Goal: Task Accomplishment & Management: Manage account settings

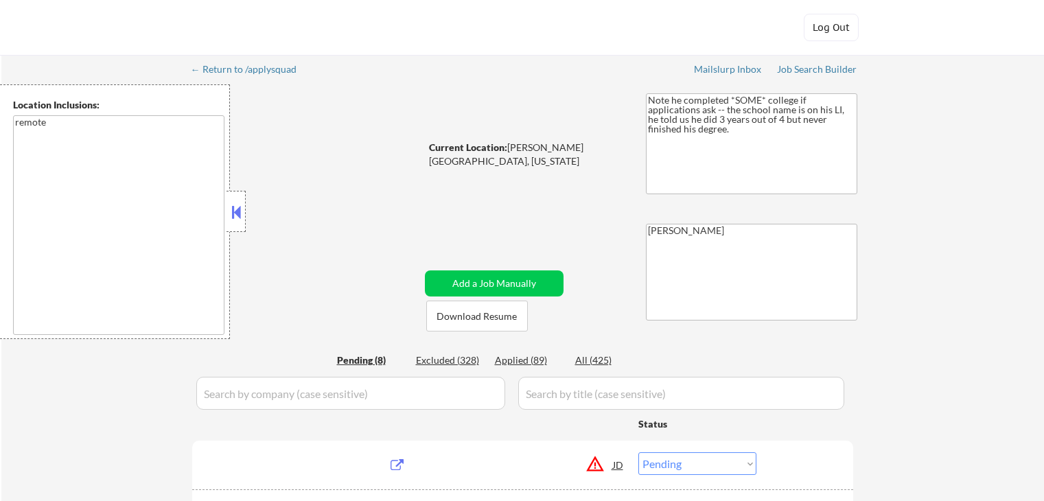
select select ""pending""
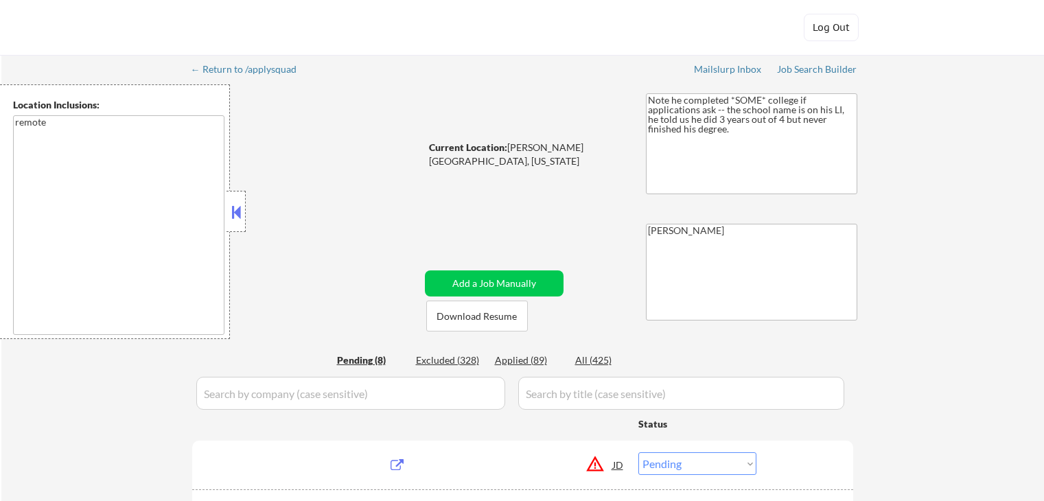
select select ""pending""
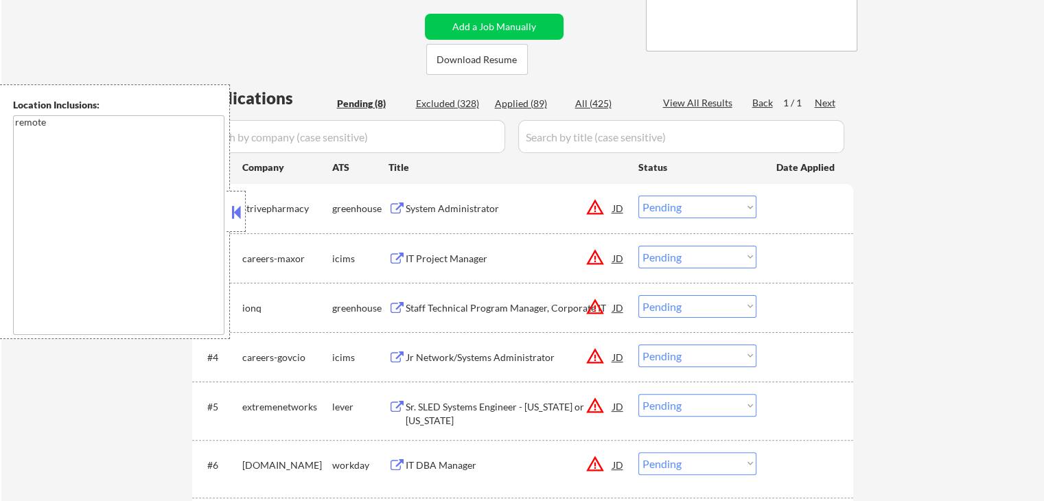
scroll to position [343, 0]
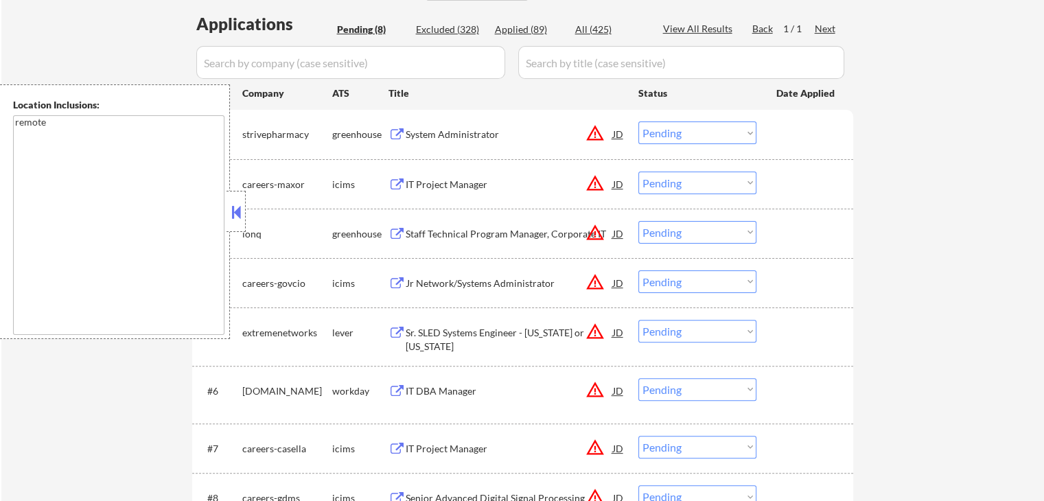
click at [238, 202] on button at bounding box center [236, 212] width 15 height 21
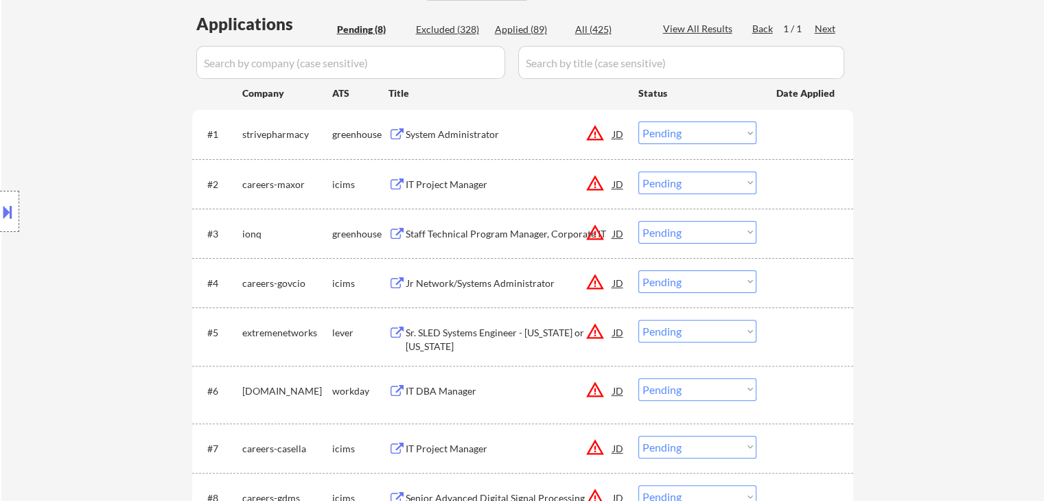
click at [10, 212] on button at bounding box center [7, 211] width 15 height 23
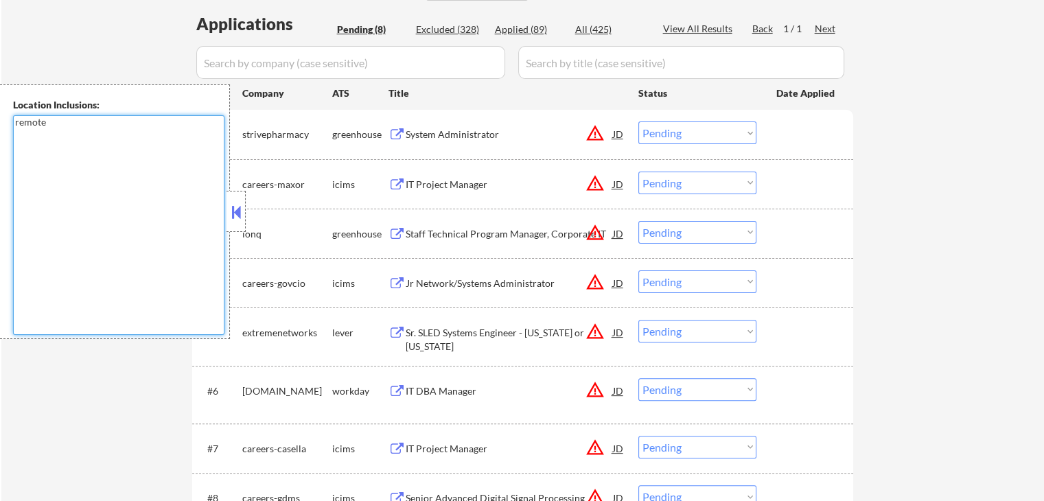
drag, startPoint x: 71, startPoint y: 130, endPoint x: 0, endPoint y: 126, distance: 71.5
click at [0, 126] on div "Location Inclusions: remote" at bounding box center [115, 211] width 230 height 255
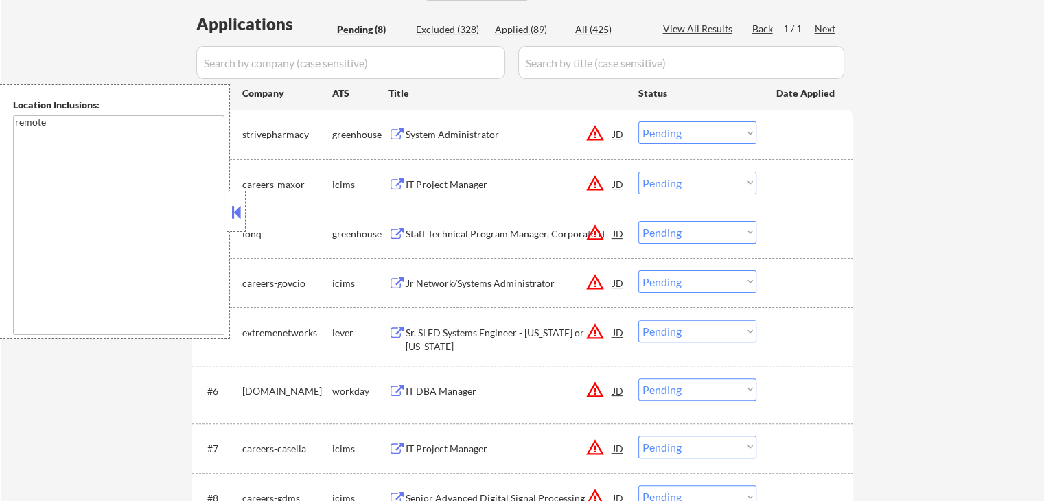
click at [238, 213] on button at bounding box center [236, 212] width 15 height 21
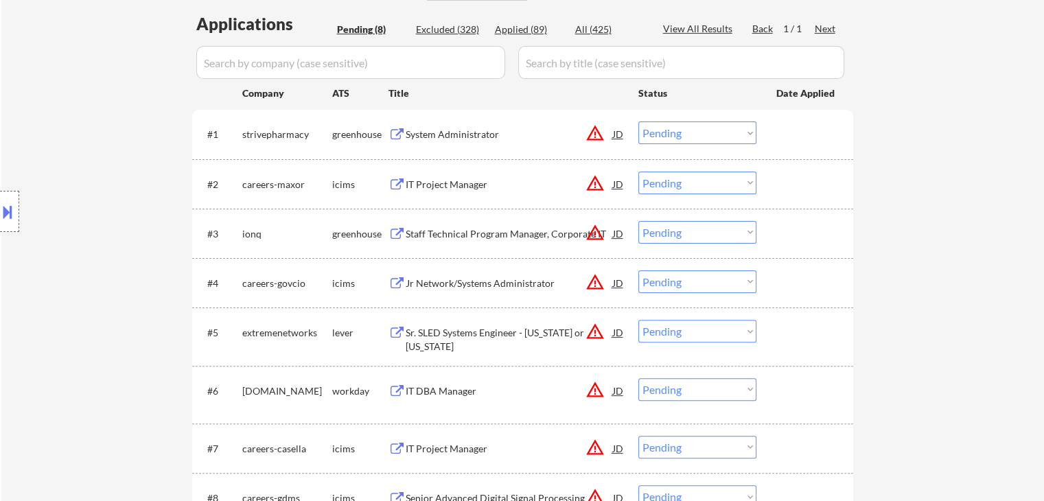
click at [406, 134] on div "System Administrator" at bounding box center [509, 135] width 207 height 14
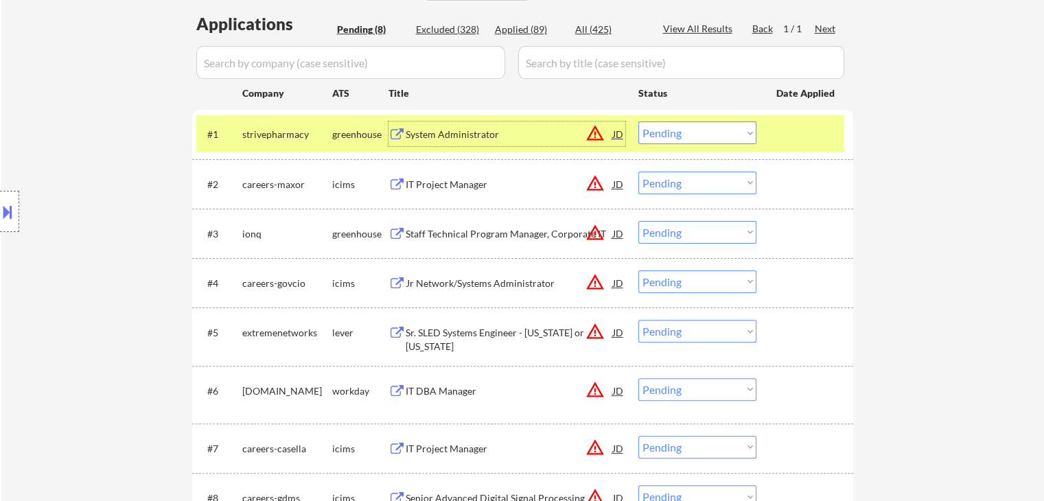
click at [3, 201] on button at bounding box center [7, 211] width 15 height 23
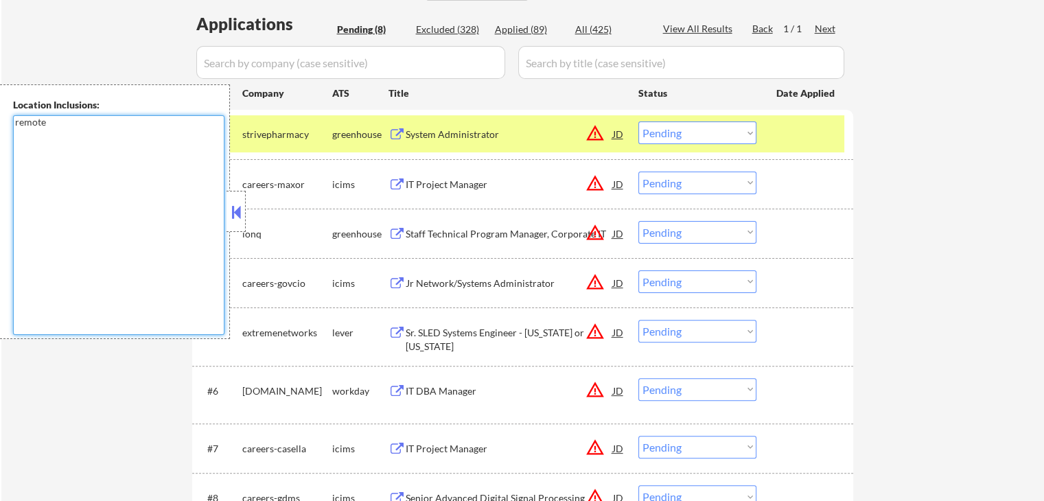
drag, startPoint x: 93, startPoint y: 152, endPoint x: 53, endPoint y: 102, distance: 63.9
click at [93, 152] on textarea "remote" at bounding box center [118, 225] width 211 height 220
click at [694, 130] on select "Choose an option... Pending Applied Excluded (Questions) Excluded (Expired) Exc…" at bounding box center [697, 132] width 118 height 23
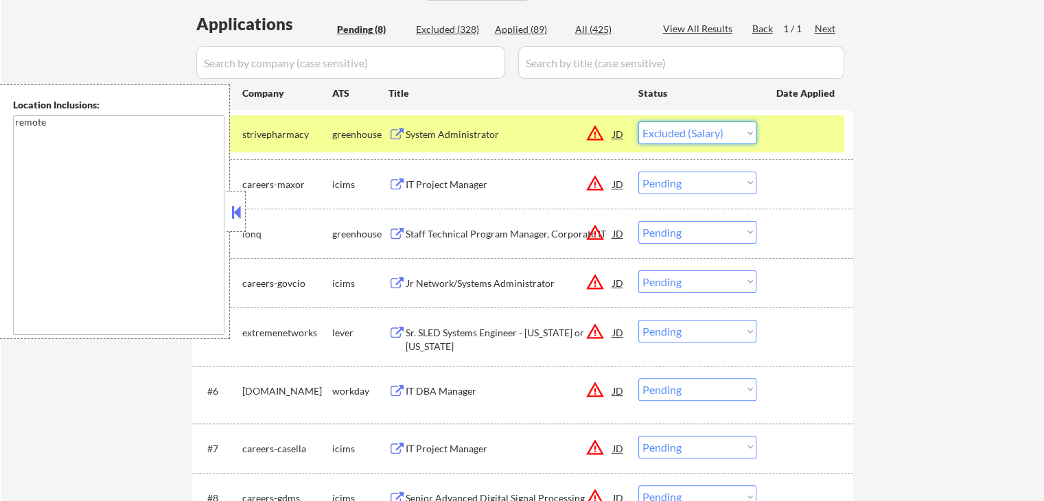
click at [638, 121] on select "Choose an option... Pending Applied Excluded (Questions) Excluded (Expired) Exc…" at bounding box center [697, 132] width 118 height 23
click at [450, 234] on div "Staff Technical Program Manager, Corporate IT" at bounding box center [509, 234] width 207 height 14
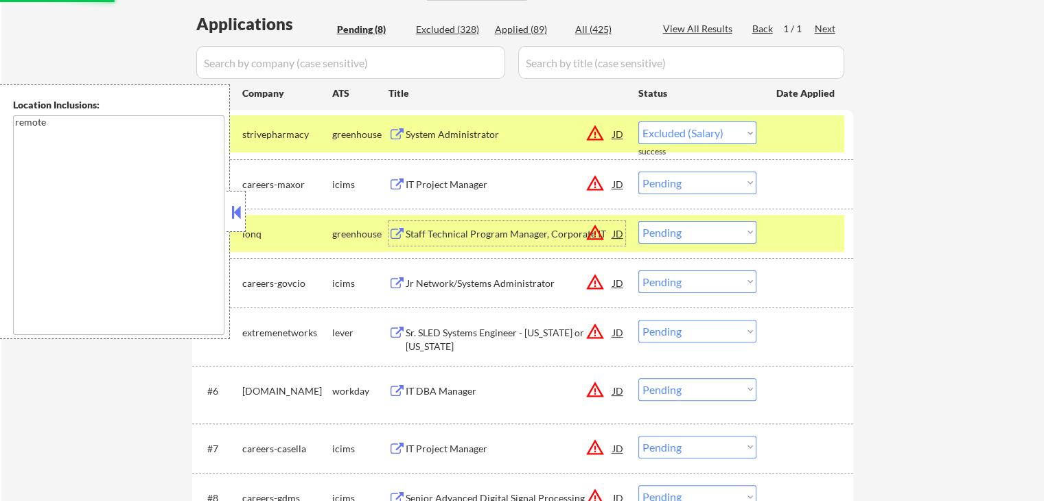
click at [428, 330] on div "Sr. SLED Systems Engineer - [US_STATE] or [US_STATE]" at bounding box center [509, 339] width 207 height 27
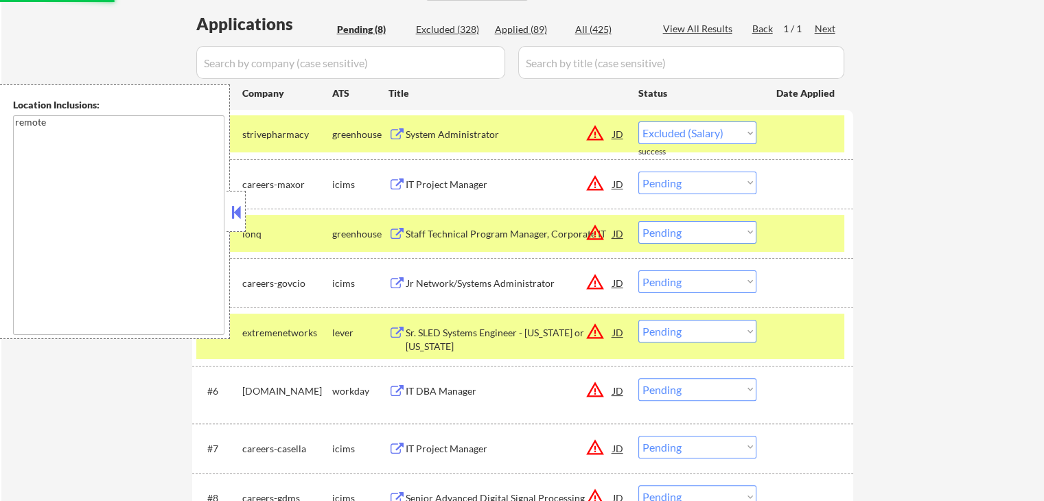
select select ""pending""
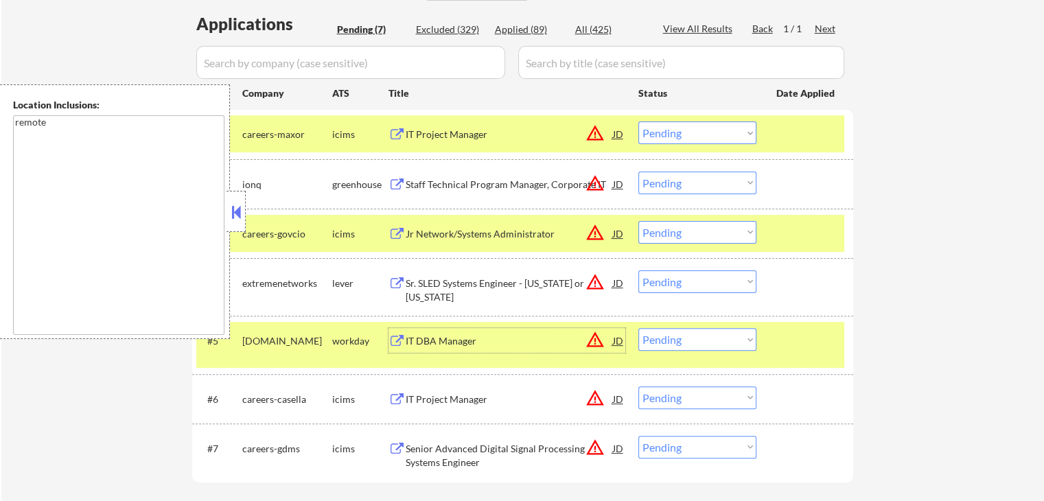
click at [691, 283] on select "Choose an option... Pending Applied Excluded (Questions) Excluded (Expired) Exc…" at bounding box center [697, 281] width 118 height 23
click at [638, 270] on select "Choose an option... Pending Applied Excluded (Questions) Excluded (Expired) Exc…" at bounding box center [697, 281] width 118 height 23
select select ""pending""
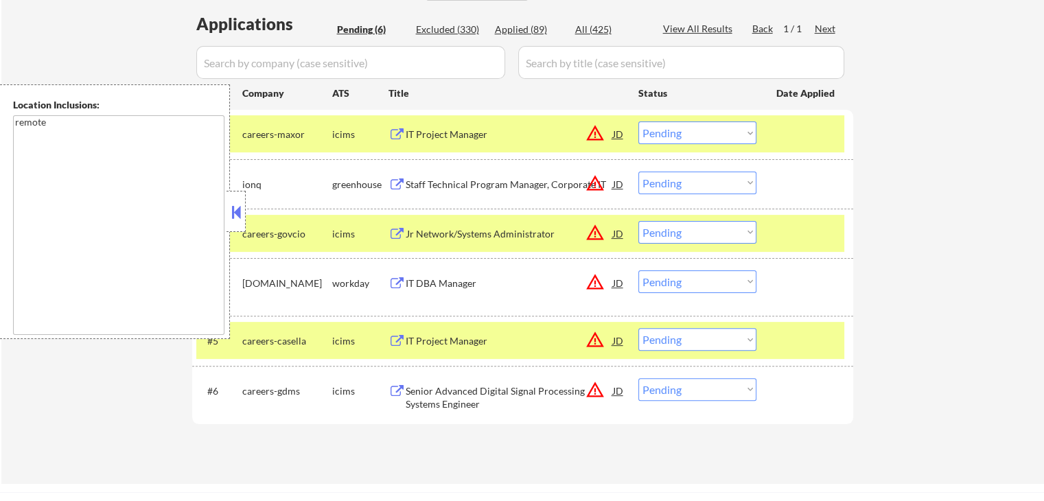
click at [228, 211] on div at bounding box center [235, 211] width 19 height 41
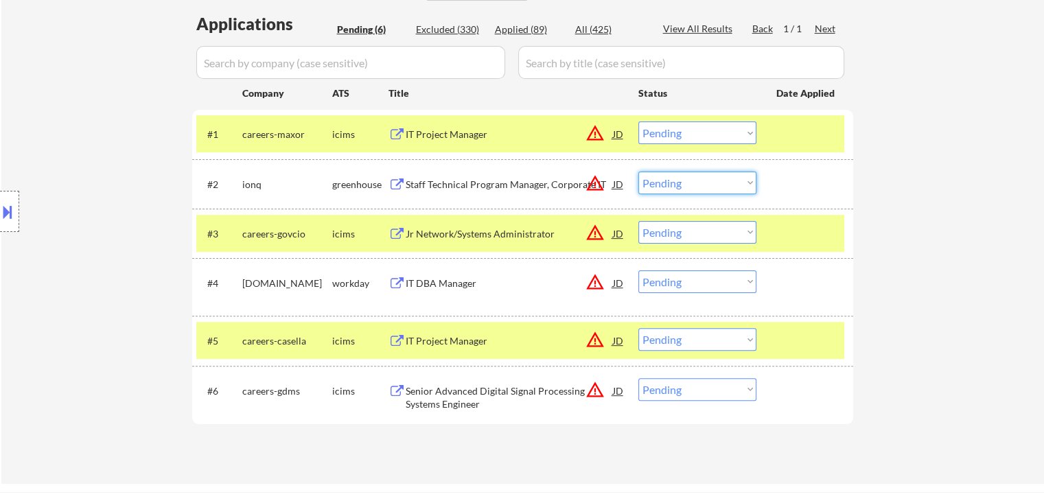
click at [684, 178] on select "Choose an option... Pending Applied Excluded (Questions) Excluded (Expired) Exc…" at bounding box center [697, 183] width 118 height 23
click at [638, 172] on select "Choose an option... Pending Applied Excluded (Questions) Excluded (Expired) Exc…" at bounding box center [697, 183] width 118 height 23
select select ""pending""
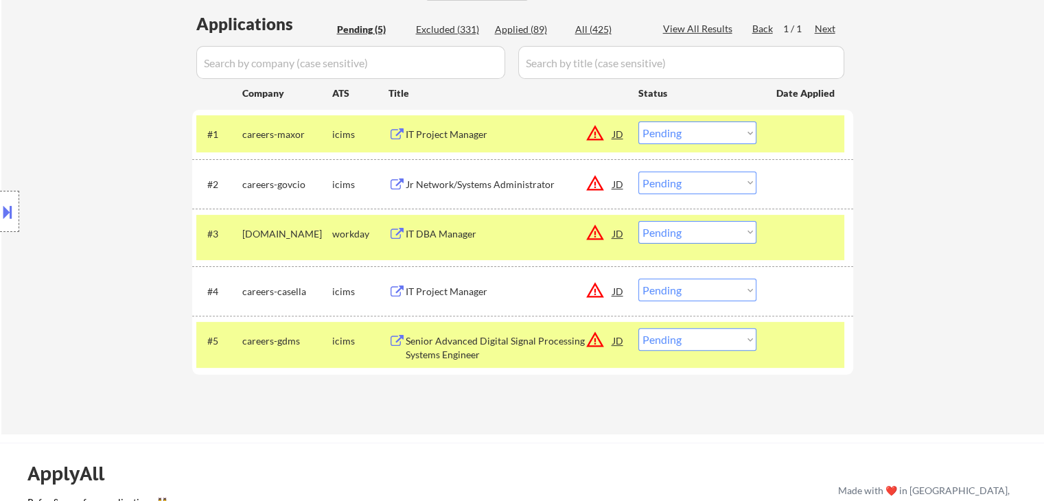
click at [412, 228] on div "IT DBA Manager" at bounding box center [509, 234] width 207 height 14
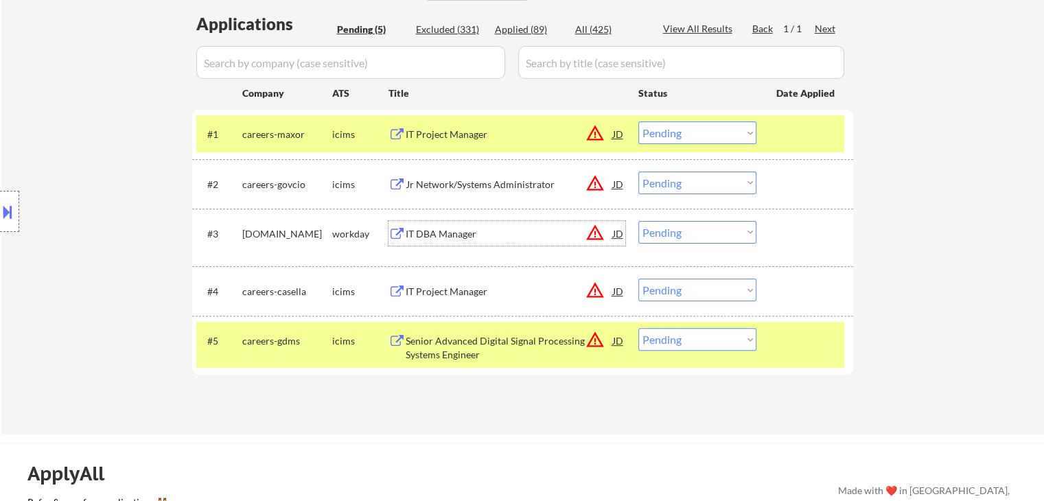
click at [0, 206] on button at bounding box center [7, 211] width 15 height 23
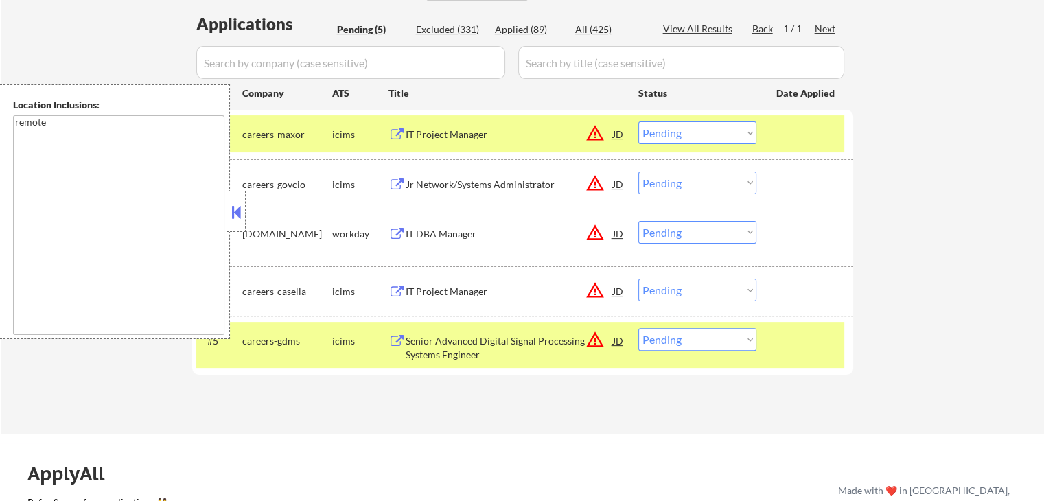
click at [675, 237] on select "Choose an option... Pending Applied Excluded (Questions) Excluded (Expired) Exc…" at bounding box center [697, 232] width 118 height 23
click at [638, 221] on select "Choose an option... Pending Applied Excluded (Questions) Excluded (Expired) Exc…" at bounding box center [697, 232] width 118 height 23
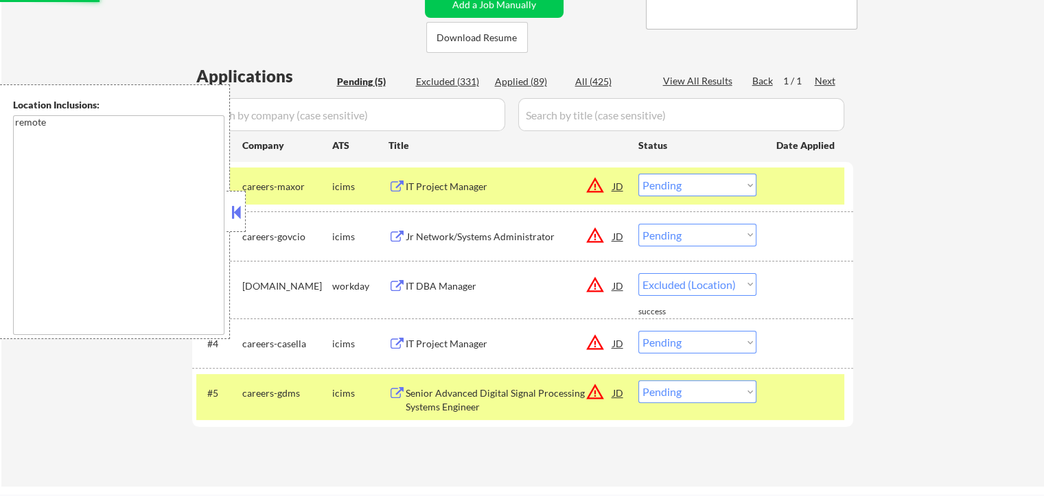
scroll to position [137, 0]
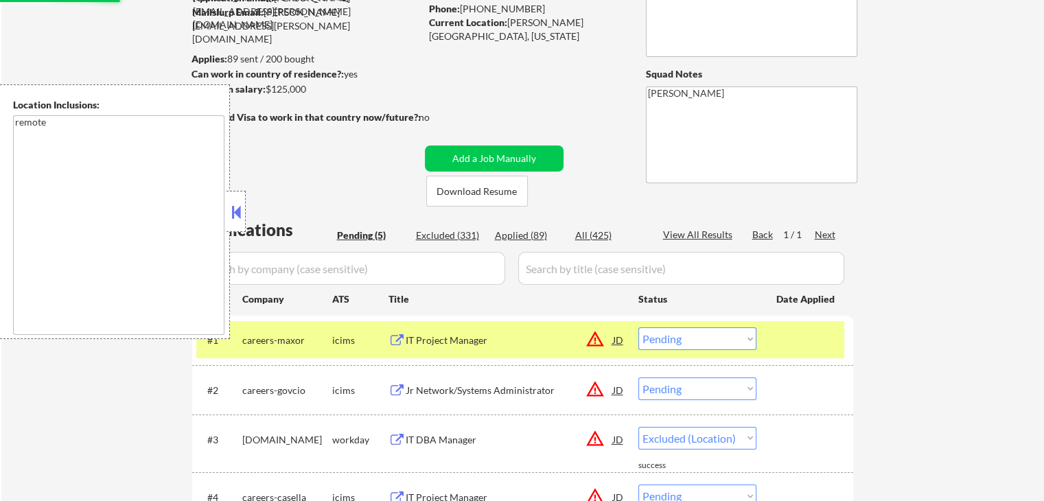
select select ""pending""
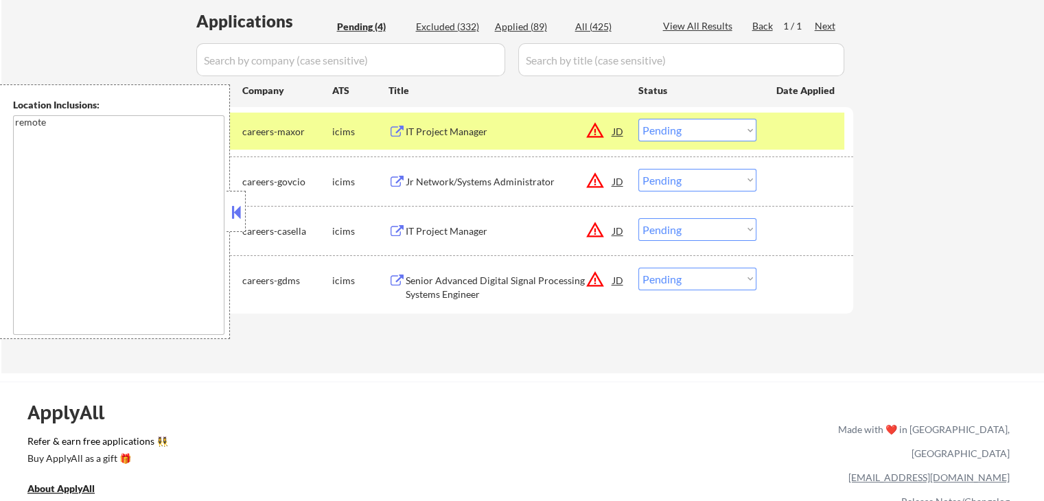
scroll to position [343, 0]
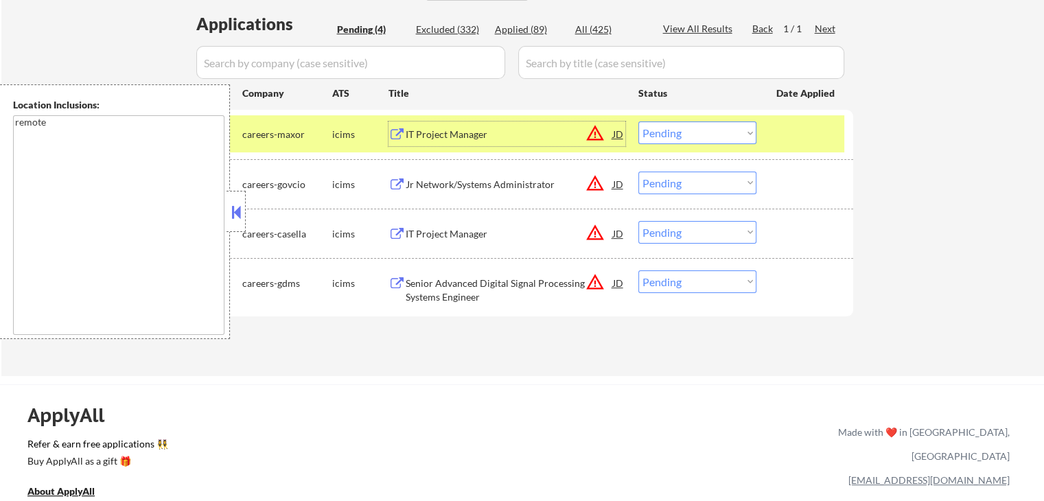
click at [433, 131] on div "IT Project Manager" at bounding box center [509, 135] width 207 height 14
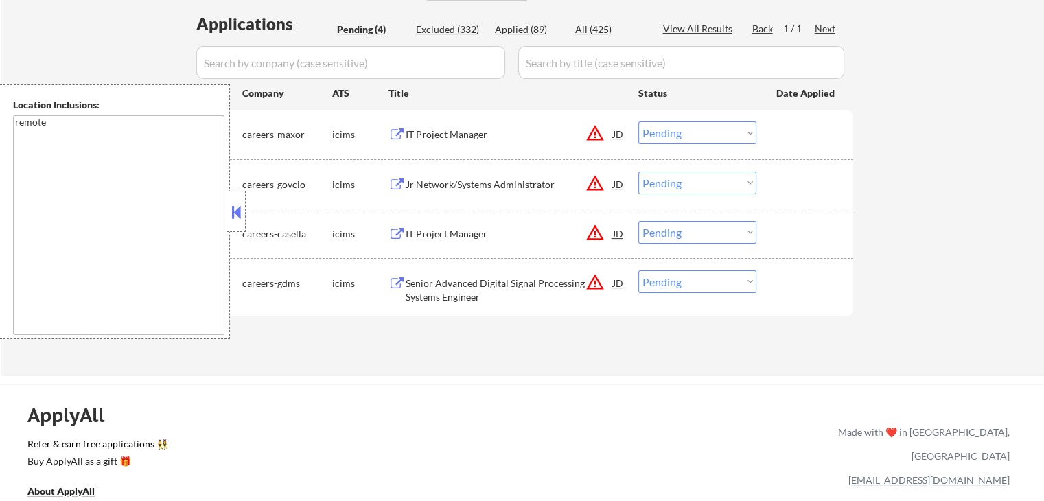
click at [429, 180] on div "Jr Network/Systems Administrator" at bounding box center [509, 185] width 207 height 14
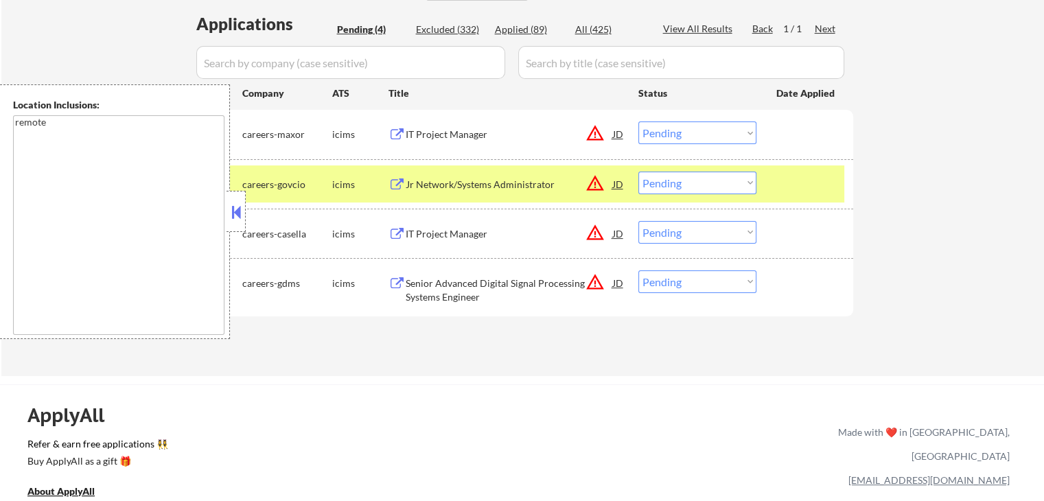
click at [430, 244] on div "IT Project Manager" at bounding box center [509, 233] width 207 height 25
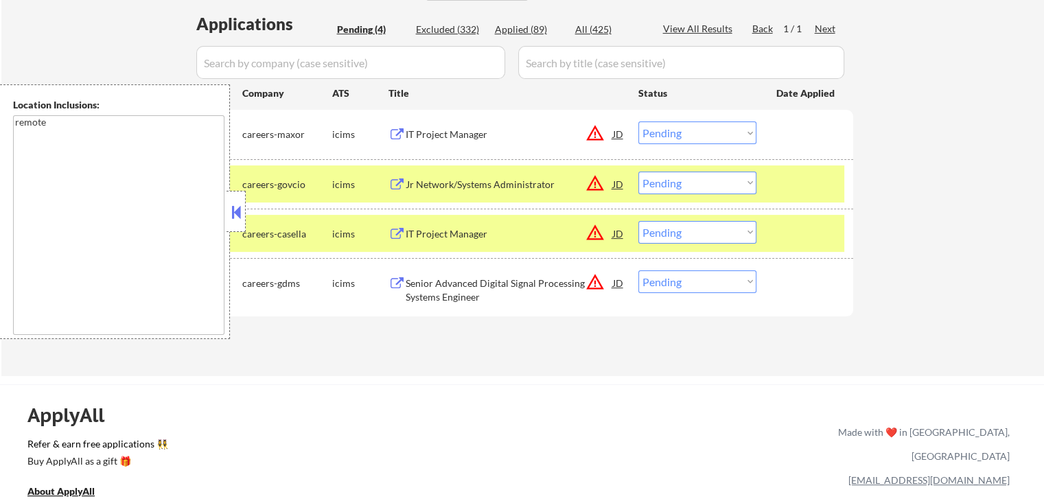
click at [445, 299] on div "Senior Advanced Digital Signal Processing Systems Engineer" at bounding box center [509, 290] width 207 height 27
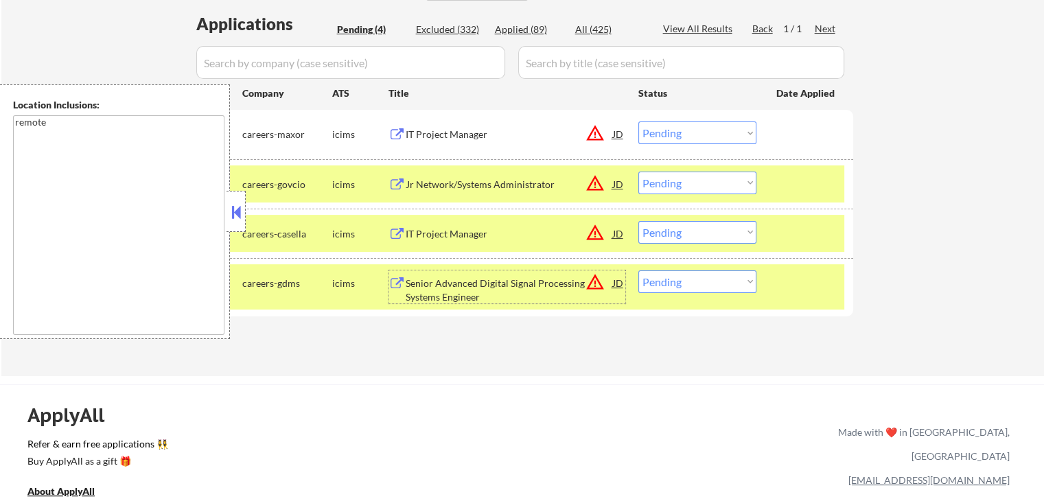
click at [683, 137] on select "Choose an option... Pending Applied Excluded (Questions) Excluded (Expired) Exc…" at bounding box center [697, 132] width 118 height 23
select select ""excluded""
click at [638, 121] on select "Choose an option... Pending Applied Excluded (Questions) Excluded (Expired) Exc…" at bounding box center [697, 132] width 118 height 23
click at [667, 179] on select "Choose an option... Pending Applied Excluded (Questions) Excluded (Expired) Exc…" at bounding box center [697, 183] width 118 height 23
select select ""excluded__other_""
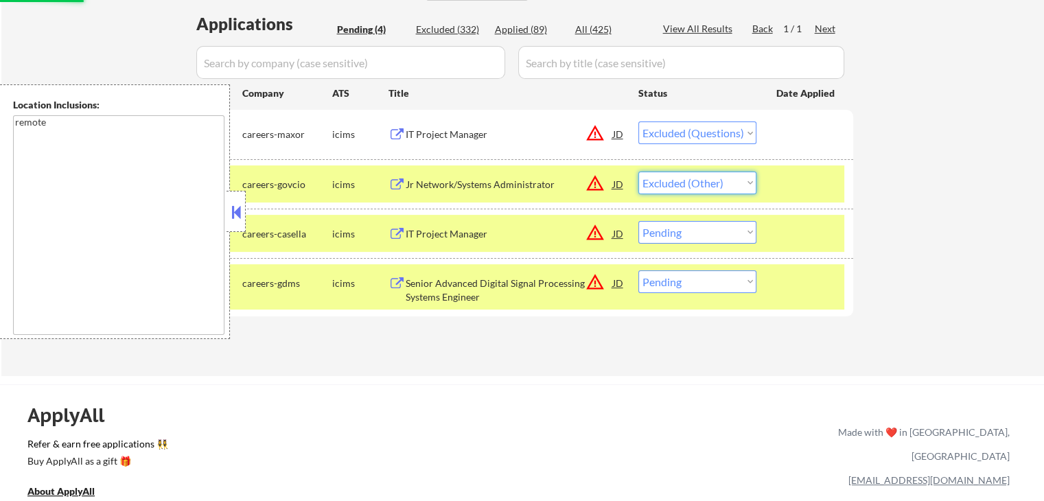
click at [638, 172] on select "Choose an option... Pending Applied Excluded (Questions) Excluded (Expired) Exc…" at bounding box center [697, 183] width 118 height 23
drag, startPoint x: 692, startPoint y: 229, endPoint x: 692, endPoint y: 249, distance: 20.6
click at [692, 249] on div "#3 careers-[PERSON_NAME] icims IT Project Manager JD warning_amber Choose an op…" at bounding box center [520, 233] width 648 height 37
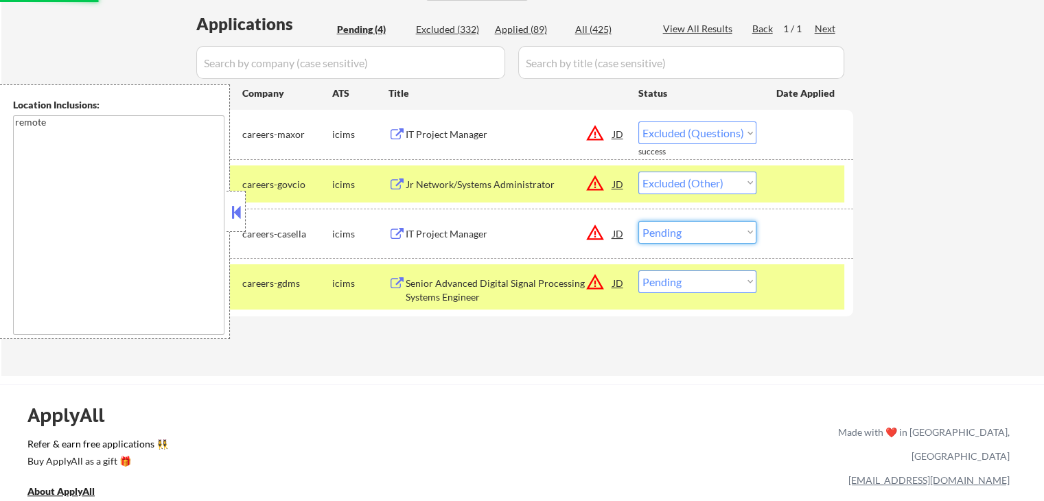
select select ""excluded__other_""
click at [638, 221] on select "Choose an option... Pending Applied Excluded (Questions) Excluded (Expired) Exc…" at bounding box center [697, 232] width 118 height 23
click at [684, 240] on select "Choose an option... Pending Applied Excluded (Questions) Excluded (Expired) Exc…" at bounding box center [697, 232] width 118 height 23
click at [556, 321] on div "Applications Pending (4) Excluded (332) Applied (89) All (425) View All Results…" at bounding box center [522, 181] width 661 height 338
click at [651, 289] on select "Choose an option... Pending Applied Excluded (Questions) Excluded (Expired) Exc…" at bounding box center [697, 281] width 118 height 23
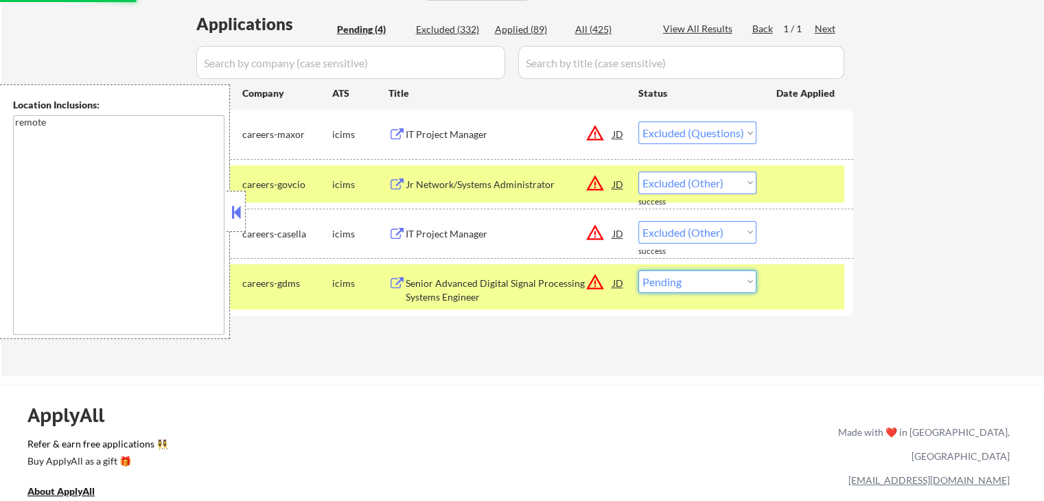
select select ""excluded__location_""
click at [638, 270] on select "Choose an option... Pending Applied Excluded (Questions) Excluded (Expired) Exc…" at bounding box center [697, 281] width 118 height 23
click at [630, 368] on div "← Return to /applysquad Mailslurp Inbox Job Search Builder [PERSON_NAME] User E…" at bounding box center [522, 44] width 1042 height 664
select select ""pending""
